Goal: Transaction & Acquisition: Subscribe to service/newsletter

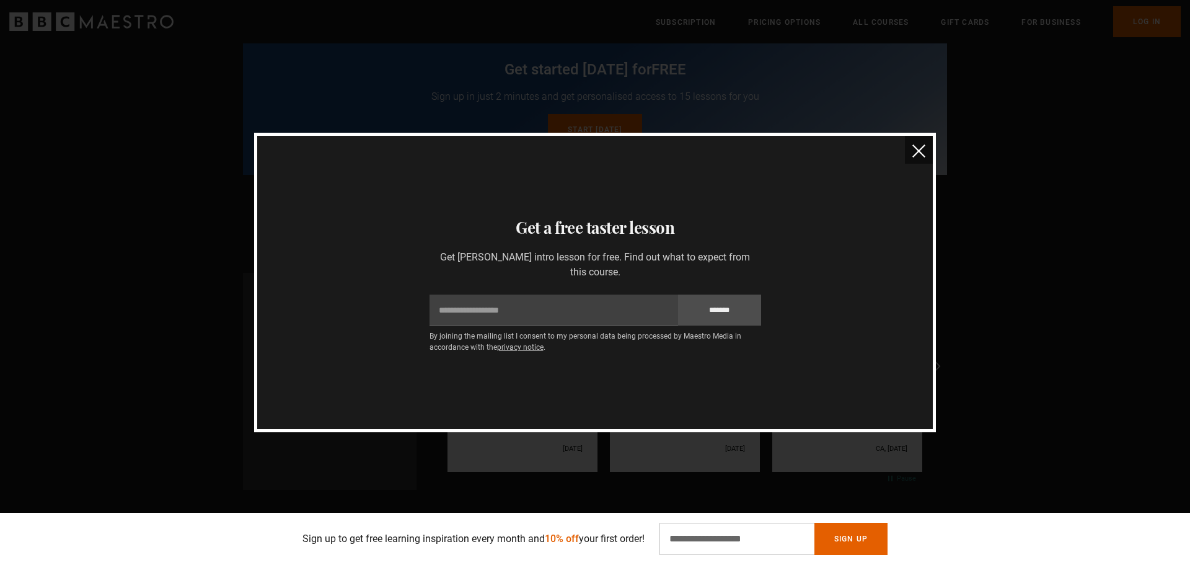
scroll to position [2212, 0]
click at [916, 153] on img "close" at bounding box center [918, 150] width 13 height 13
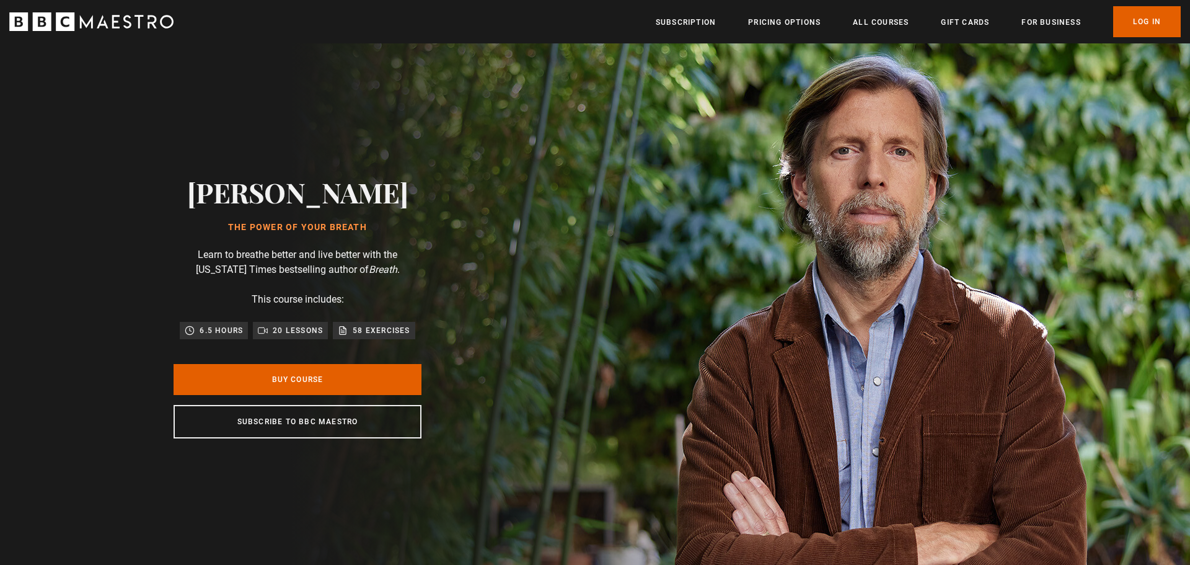
scroll to position [0, 812]
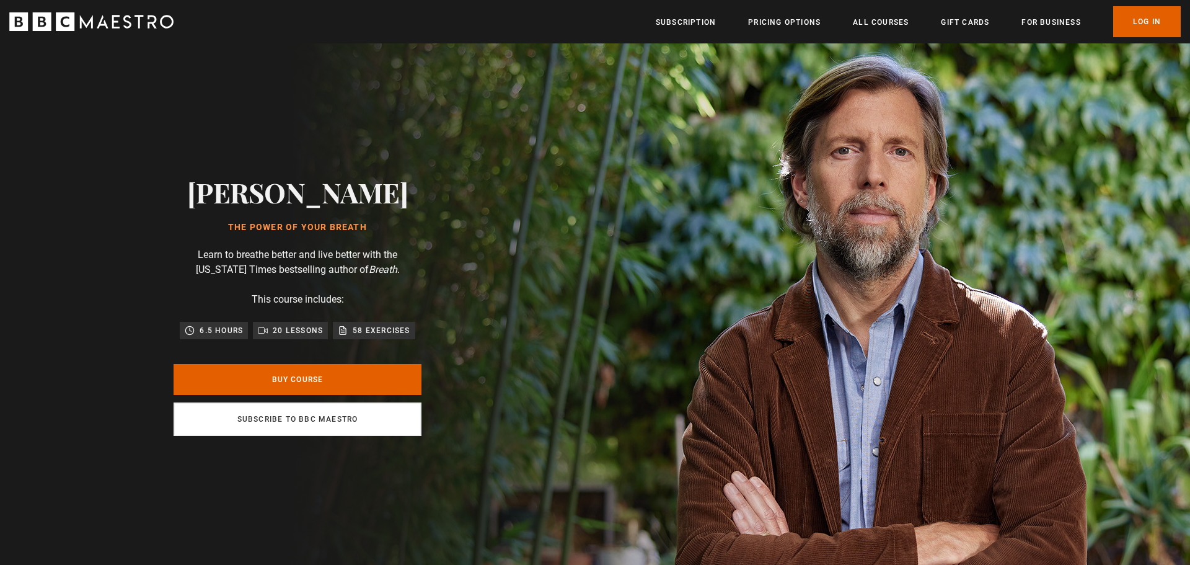
click at [309, 416] on link "Subscribe to BBC Maestro" at bounding box center [298, 418] width 248 height 33
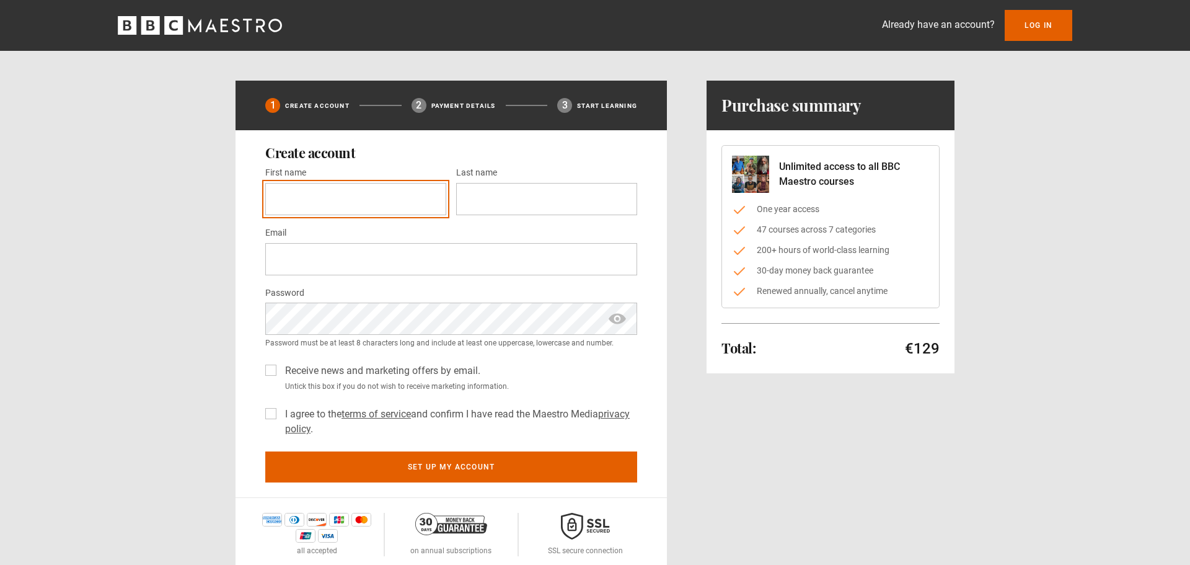
click at [340, 201] on input "First name *" at bounding box center [355, 199] width 181 height 32
